Goal: Find specific page/section: Find specific page/section

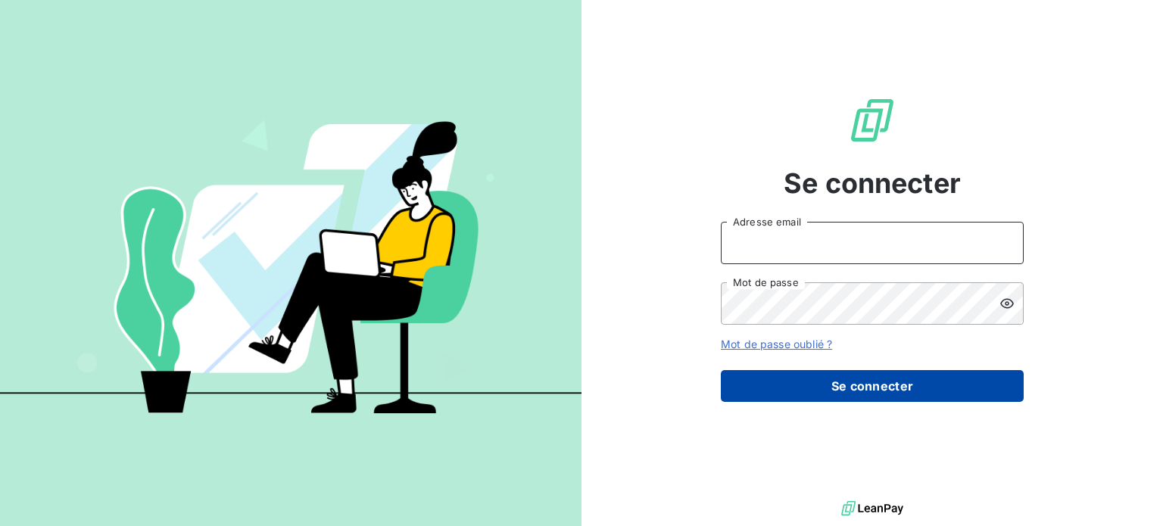
type input "[PERSON_NAME][EMAIL_ADDRESS][DOMAIN_NAME]"
click at [865, 388] on button "Se connecter" at bounding box center [872, 386] width 303 height 32
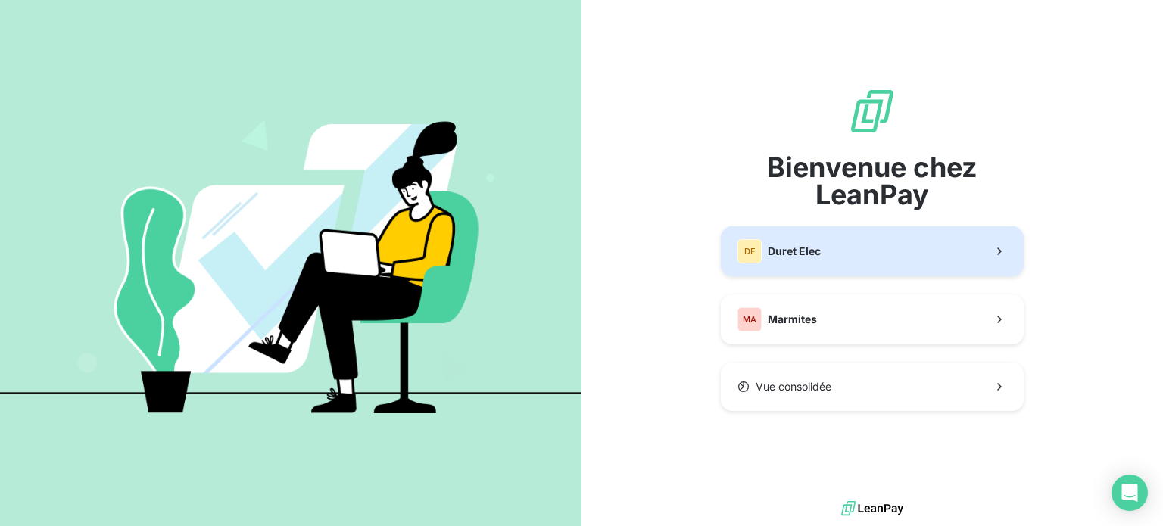
click at [855, 257] on button "DE Duret Elec" at bounding box center [872, 251] width 303 height 50
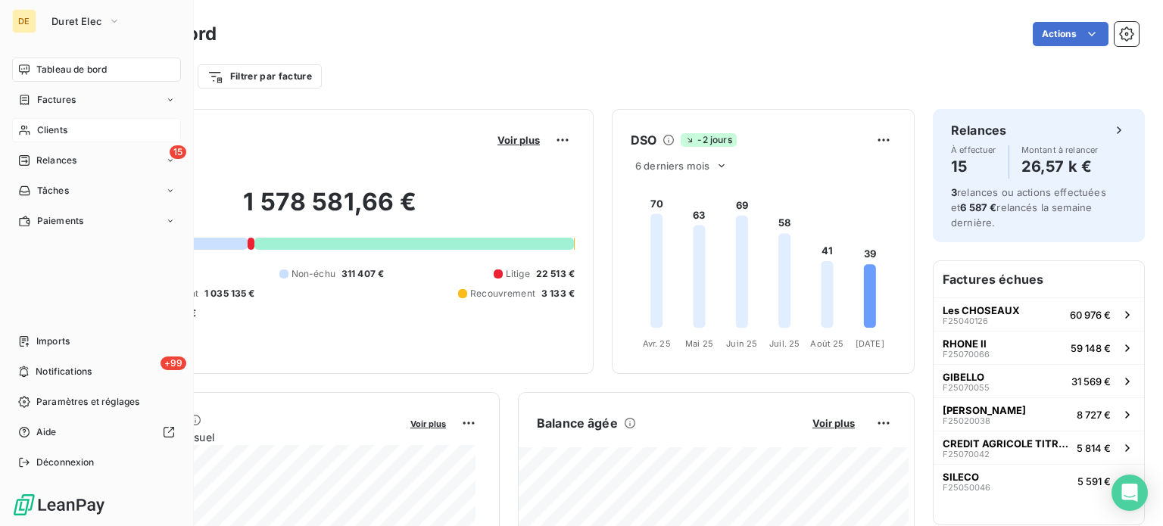
click at [24, 132] on icon at bounding box center [24, 130] width 13 height 12
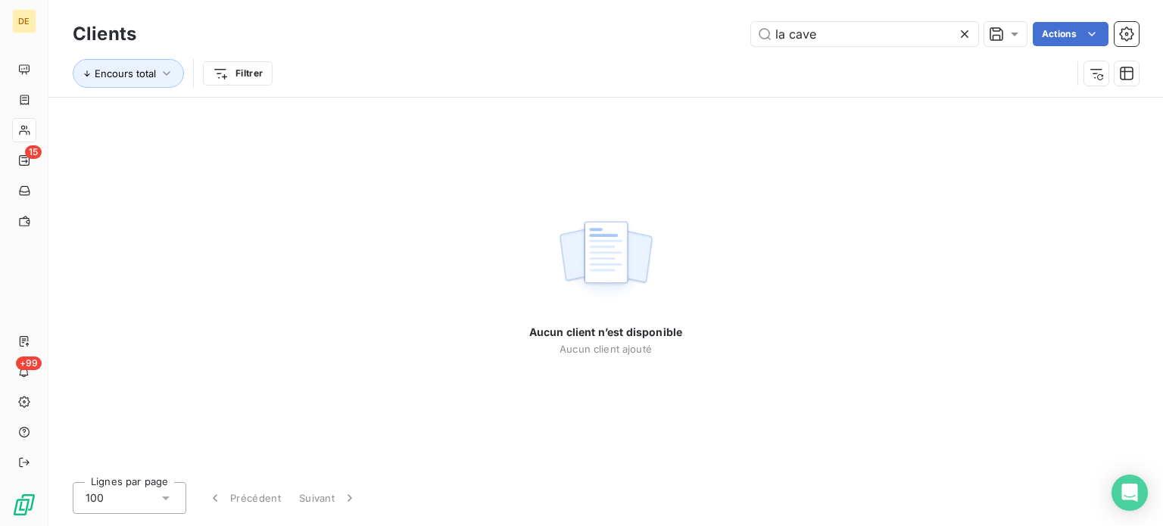
drag, startPoint x: 818, startPoint y: 30, endPoint x: 666, endPoint y: 45, distance: 152.1
click at [661, 42] on div "la cave Actions" at bounding box center [646, 34] width 984 height 24
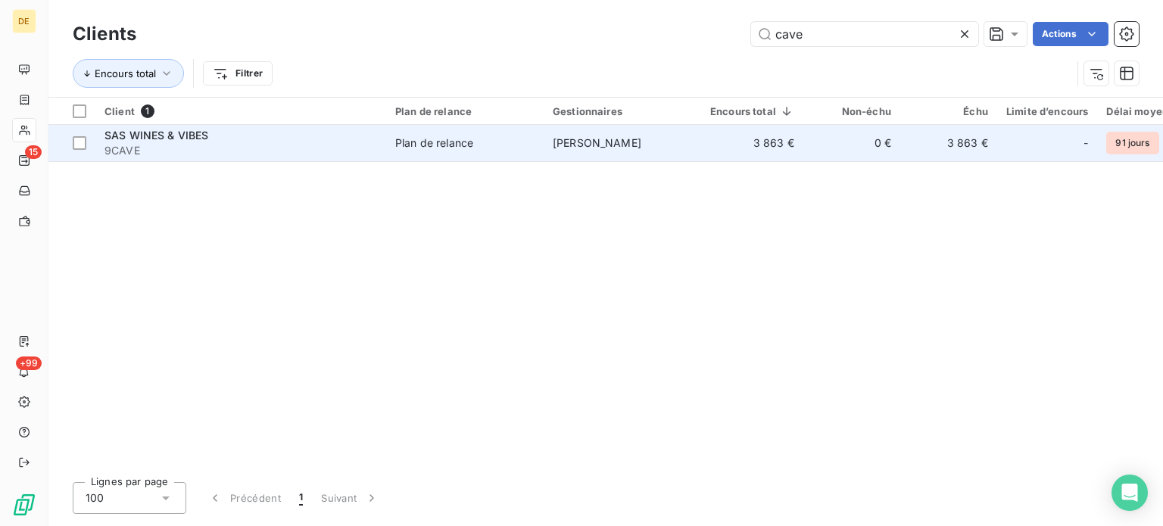
type input "cave"
click at [576, 140] on span "[PERSON_NAME]" at bounding box center [597, 142] width 89 height 13
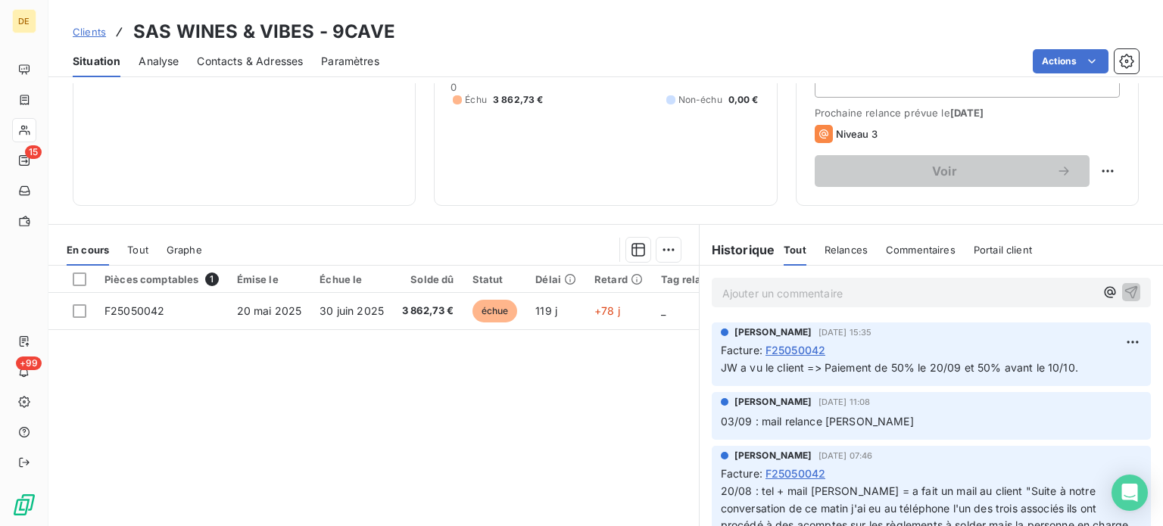
scroll to position [227, 0]
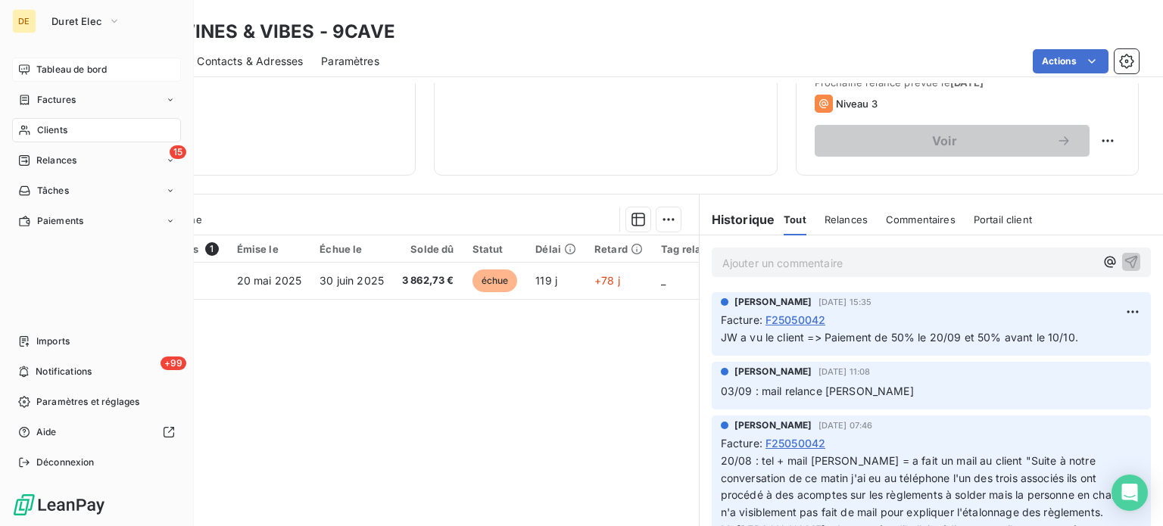
click at [36, 69] on span "Tableau de bord" at bounding box center [71, 70] width 70 height 14
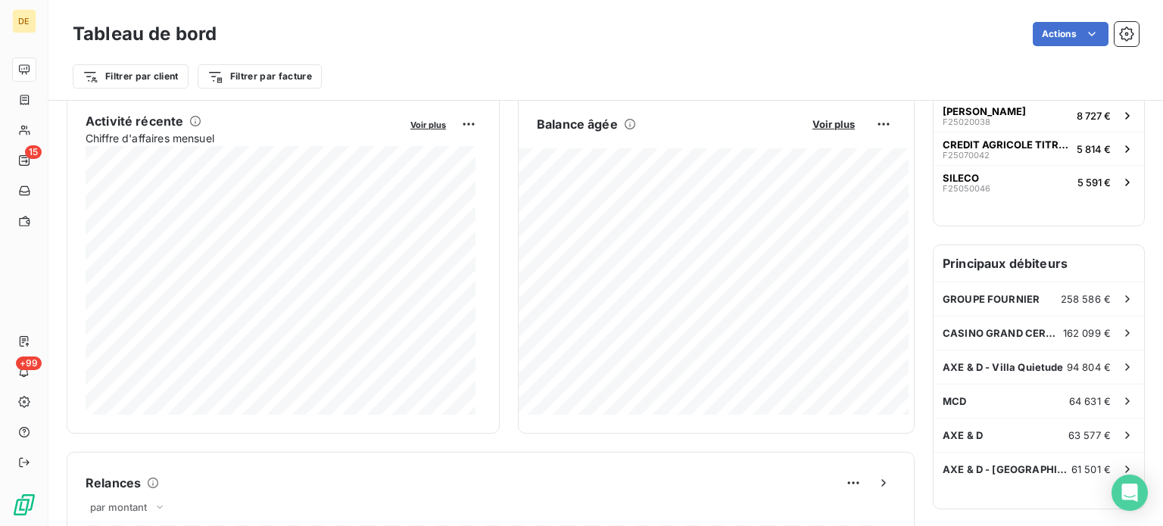
scroll to position [151, 0]
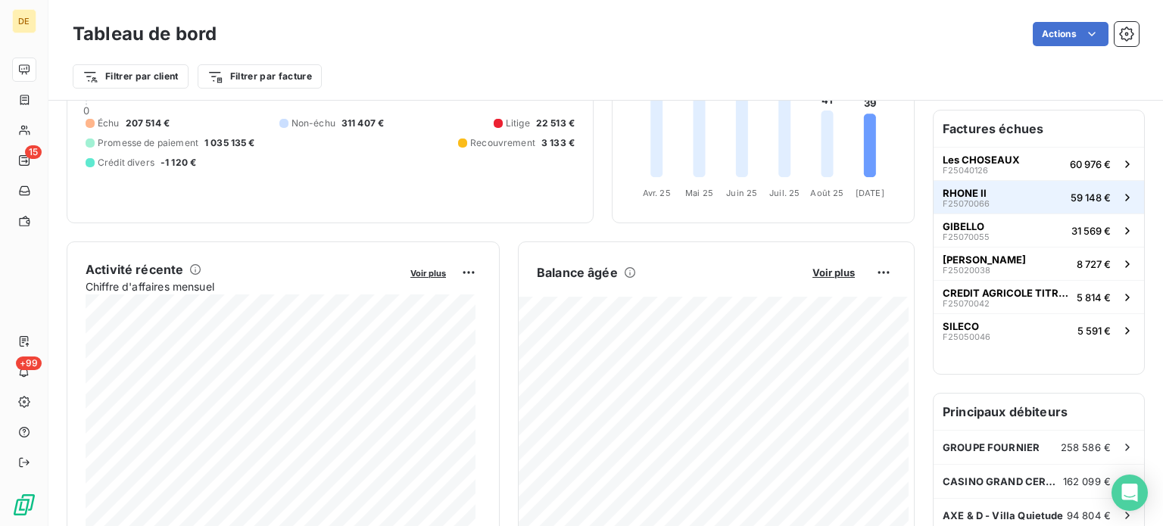
click at [972, 196] on span "RHONE II" at bounding box center [964, 193] width 44 height 12
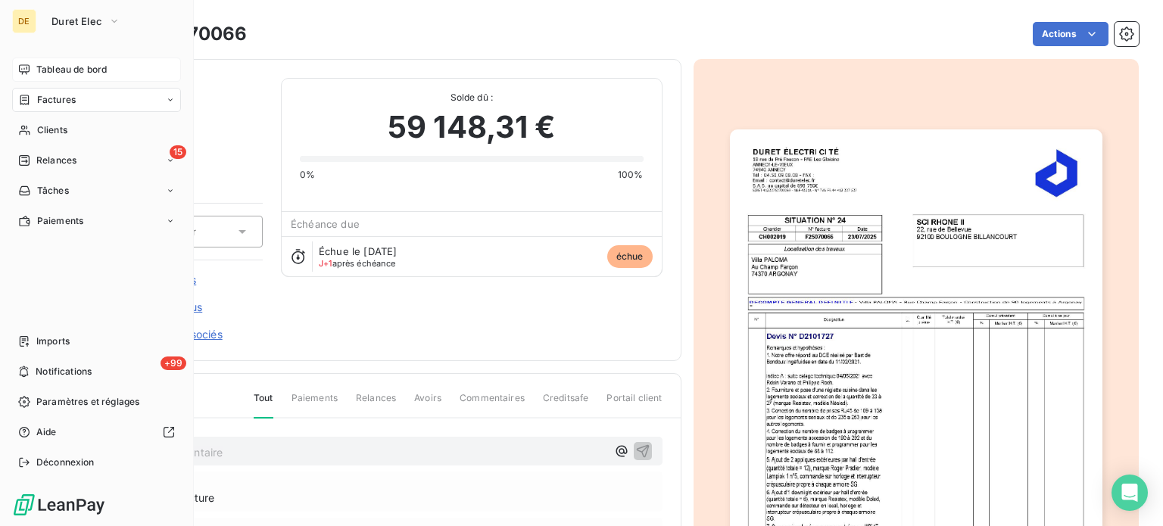
click at [54, 66] on span "Tableau de bord" at bounding box center [71, 70] width 70 height 14
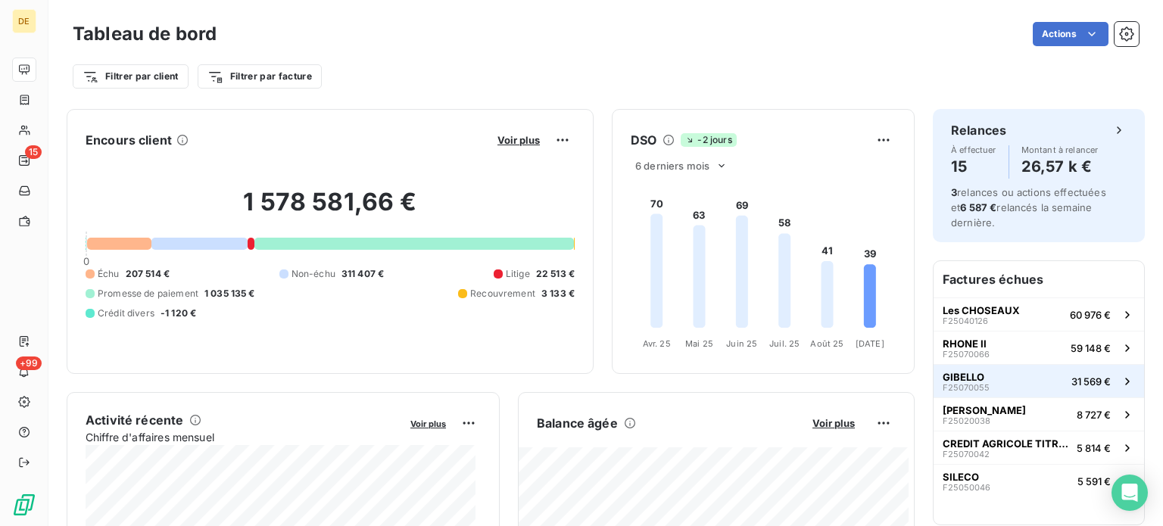
click at [969, 381] on span "GIBELLO" at bounding box center [963, 377] width 42 height 12
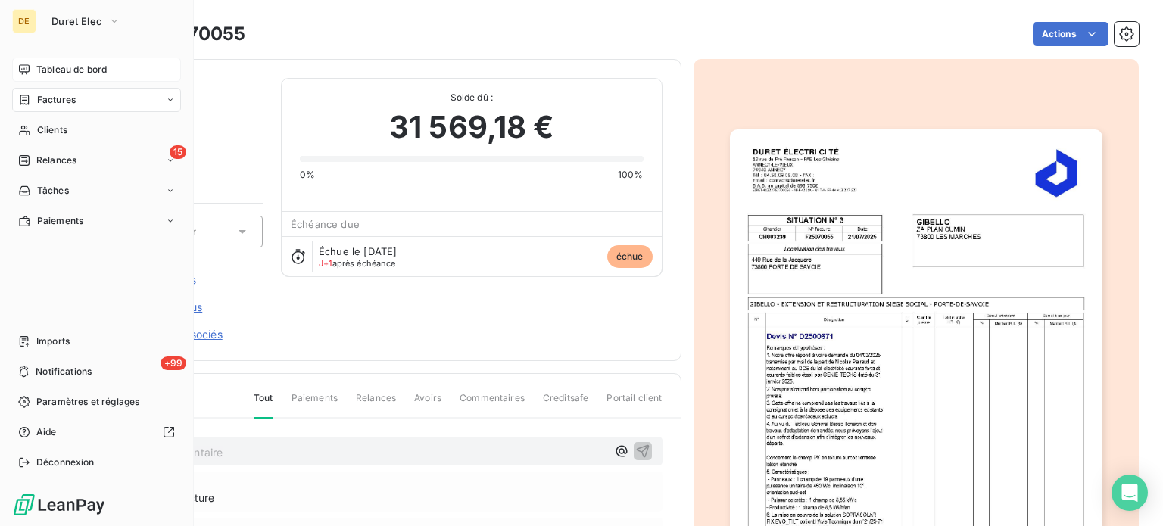
click at [33, 72] on div "Tableau de bord" at bounding box center [96, 70] width 169 height 24
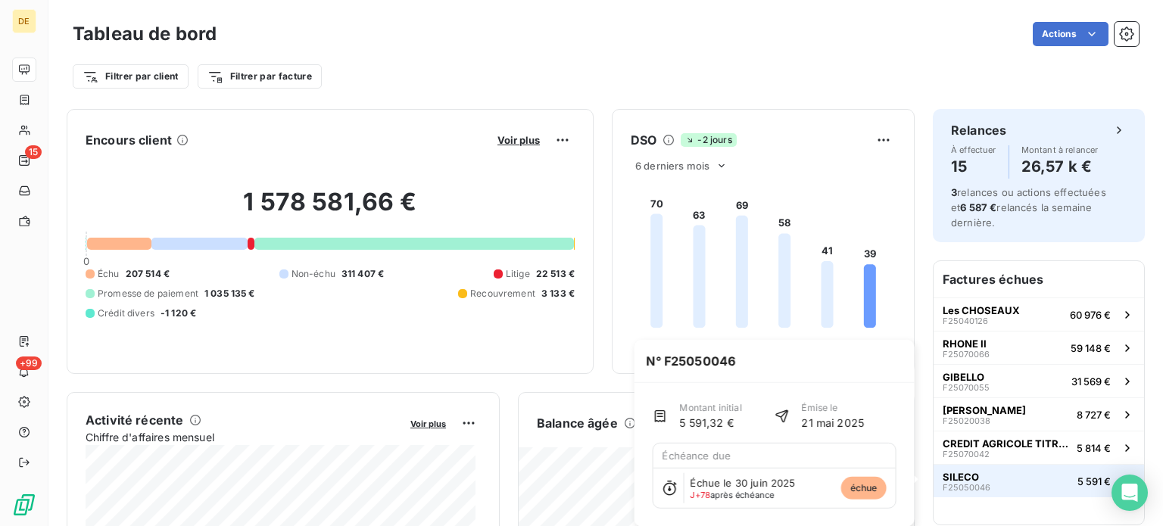
click at [1068, 469] on button "SILECO F25050046 5 591 €" at bounding box center [1038, 480] width 210 height 33
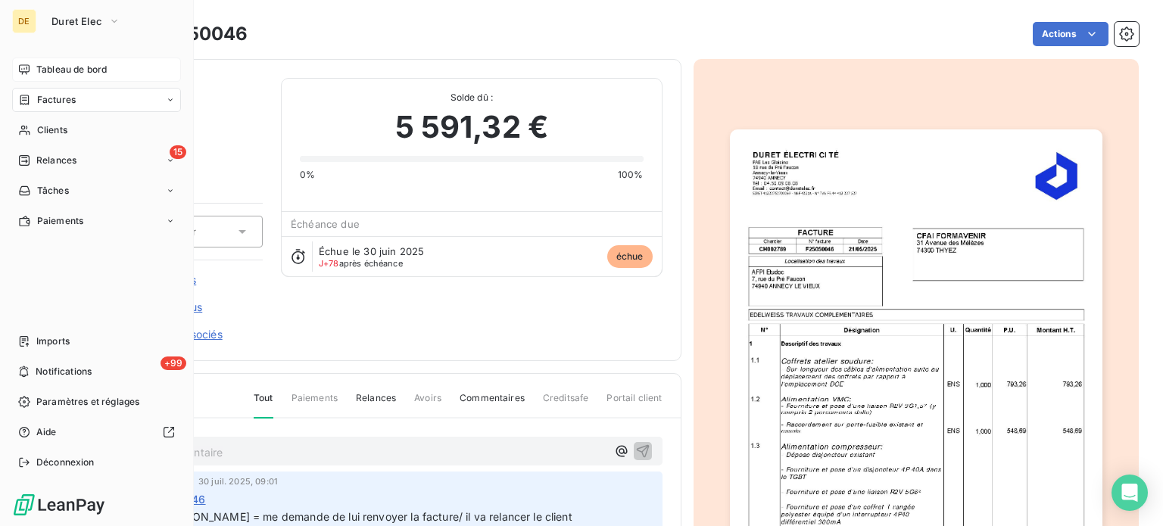
click at [33, 64] on div "Tableau de bord" at bounding box center [96, 70] width 169 height 24
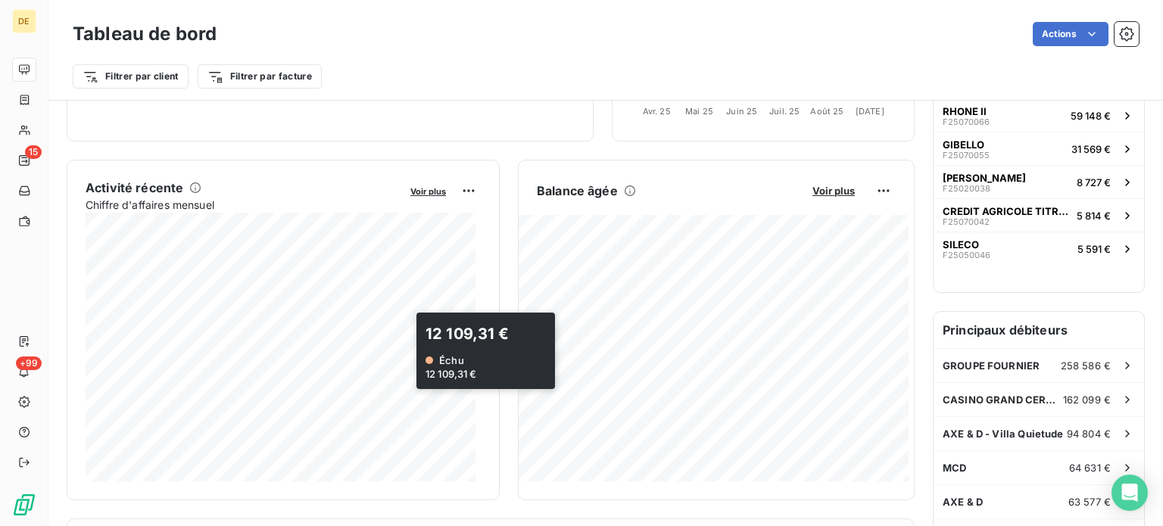
scroll to position [76, 0]
